Goal: Information Seeking & Learning: Learn about a topic

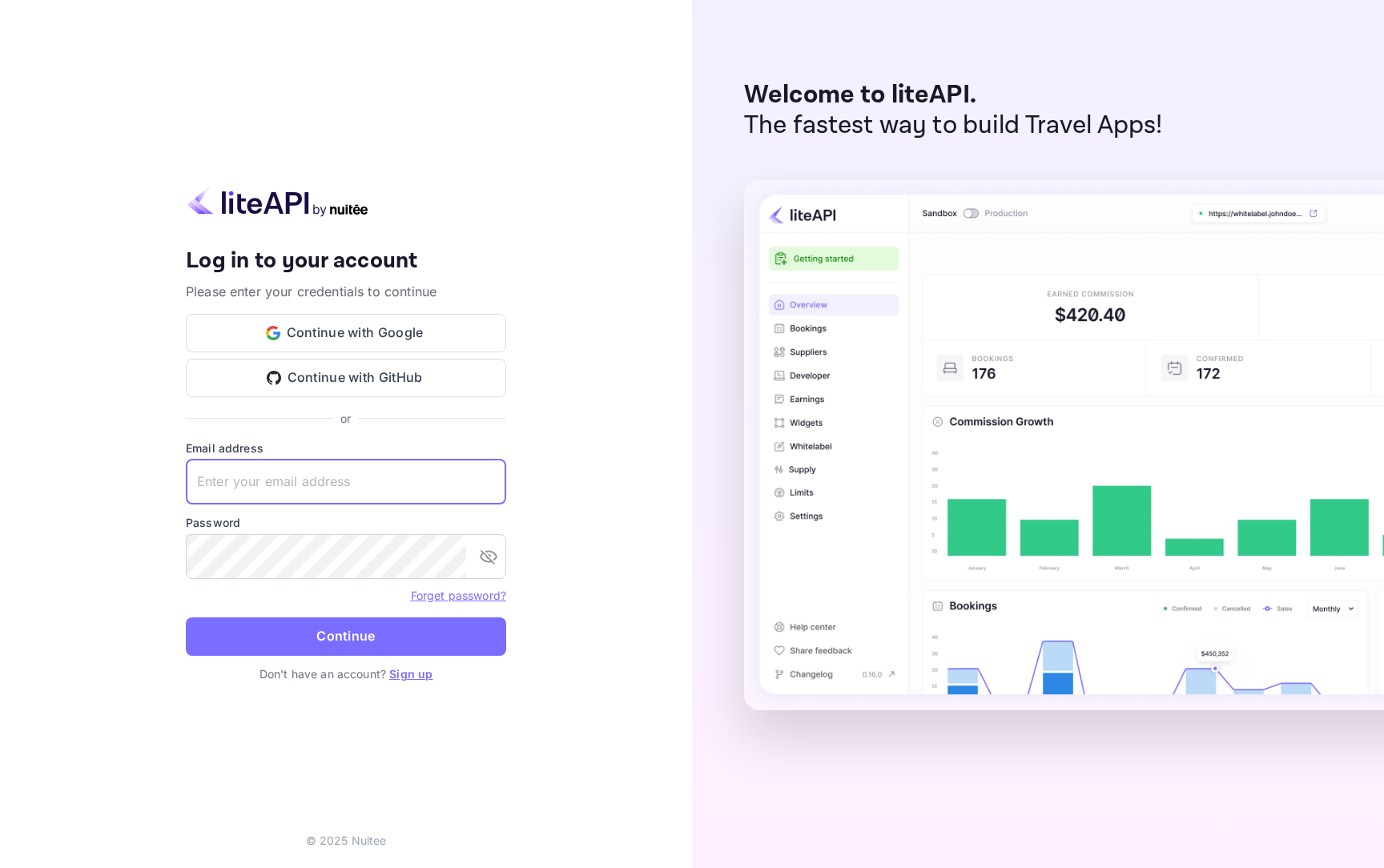
type input "[EMAIL_ADDRESS][DOMAIN_NAME]"
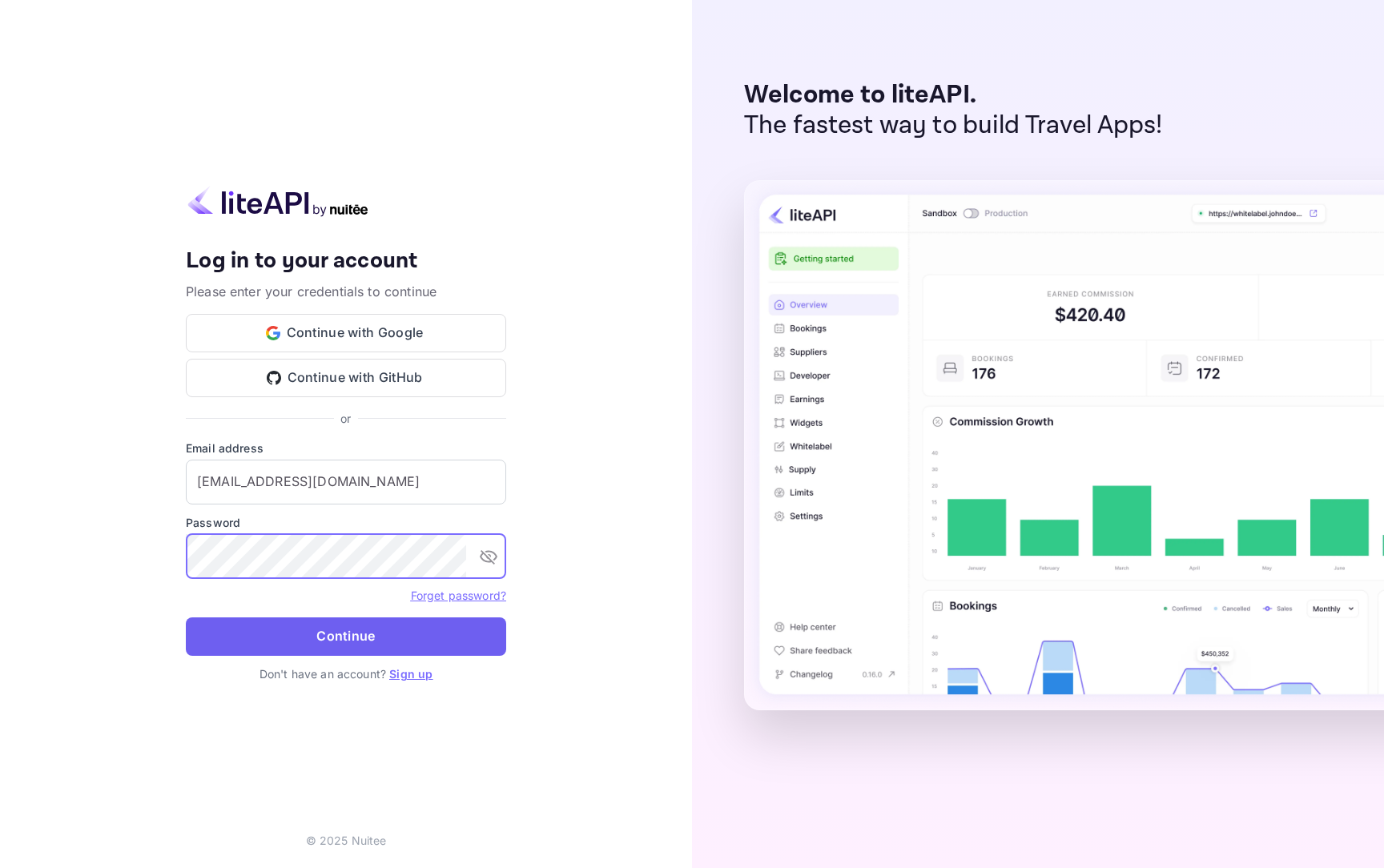
click at [403, 623] on button "Continue" at bounding box center [345, 637] width 320 height 39
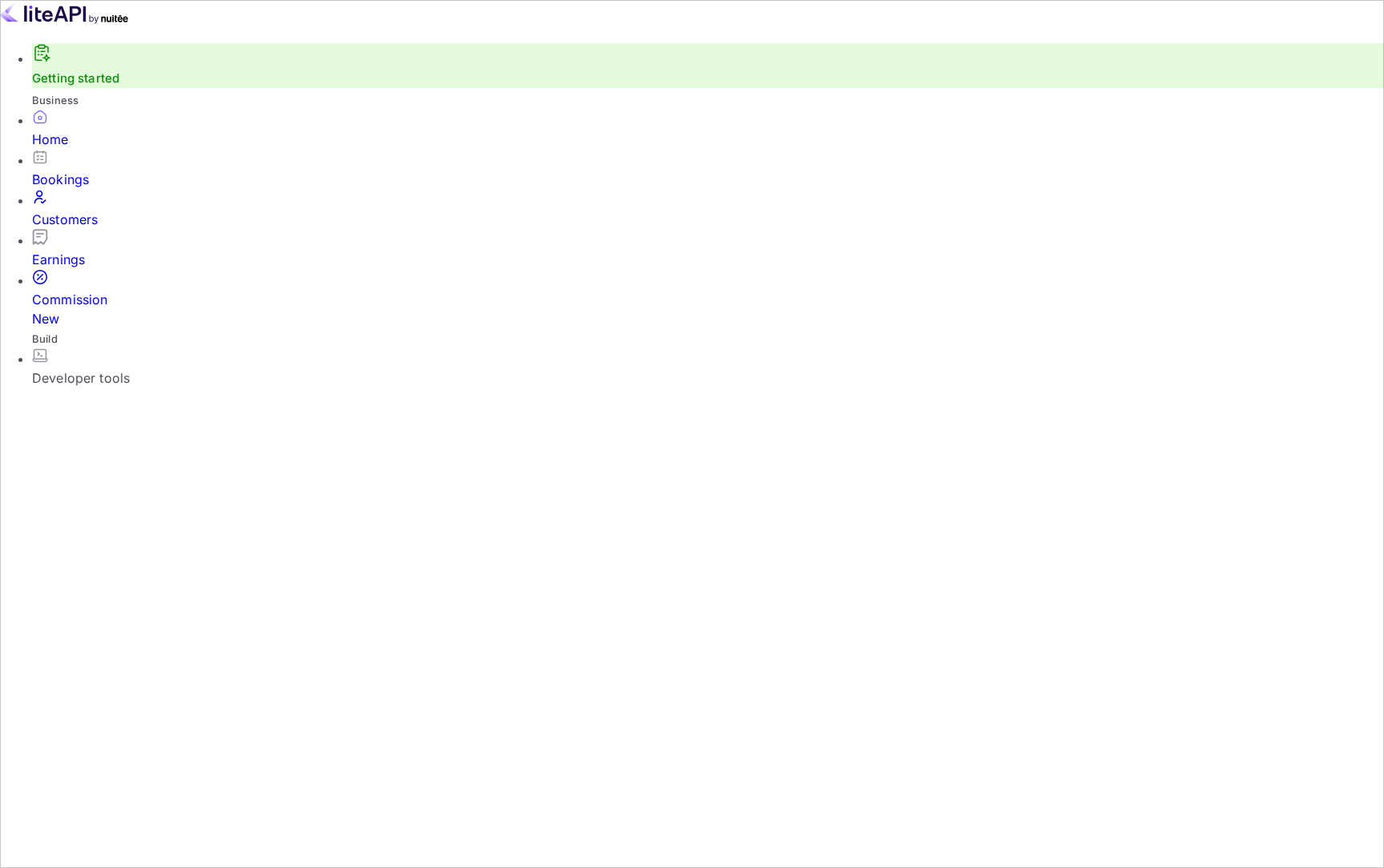
scroll to position [260, 369]
